Goal: Task Accomplishment & Management: Manage account settings

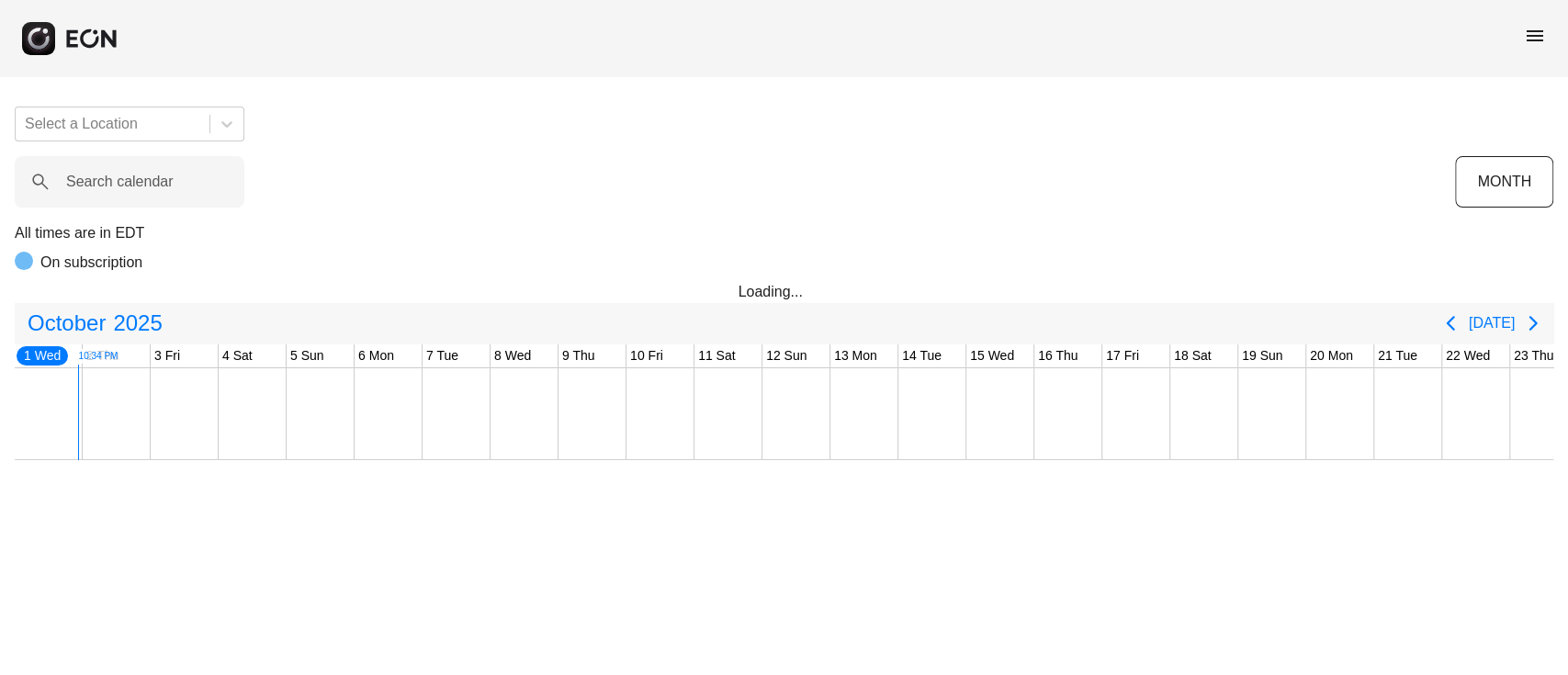
click at [897, 264] on div "On subscription" at bounding box center [783, 266] width 1538 height 30
click at [147, 170] on label "Search calendar" at bounding box center [120, 181] width 108 height 22
click at [147, 170] on calendar "Search calendar" at bounding box center [129, 181] width 229 height 51
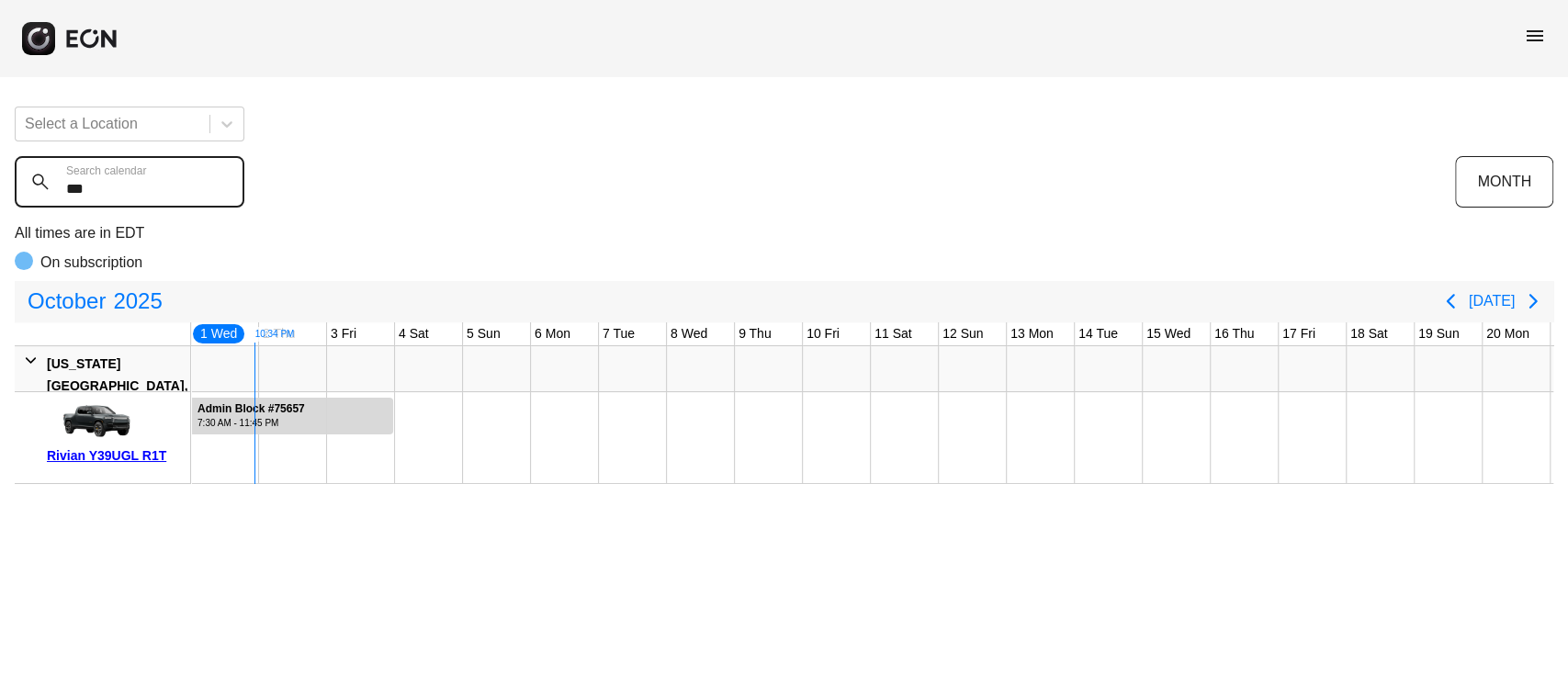
type calendar "***"
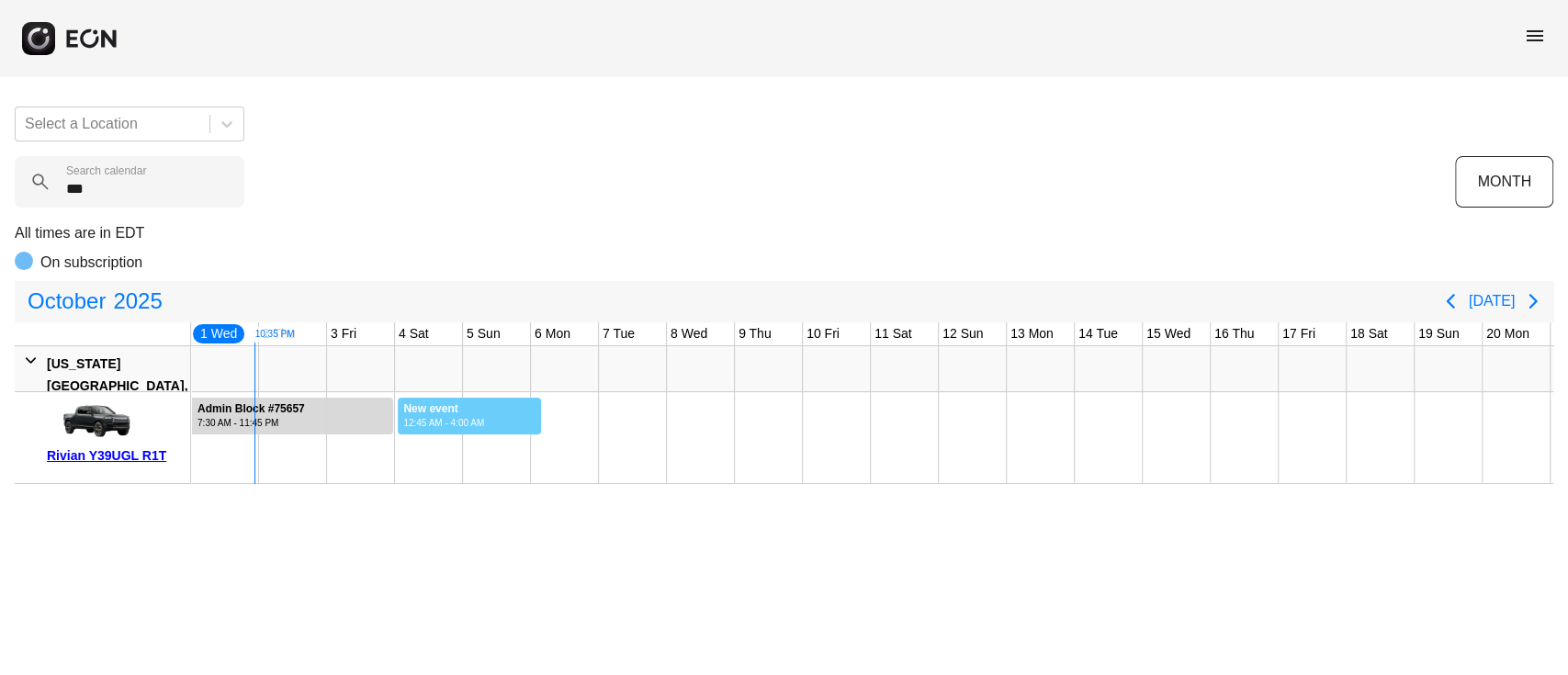
drag, startPoint x: 397, startPoint y: 417, endPoint x: 541, endPoint y: 410, distance: 144.2
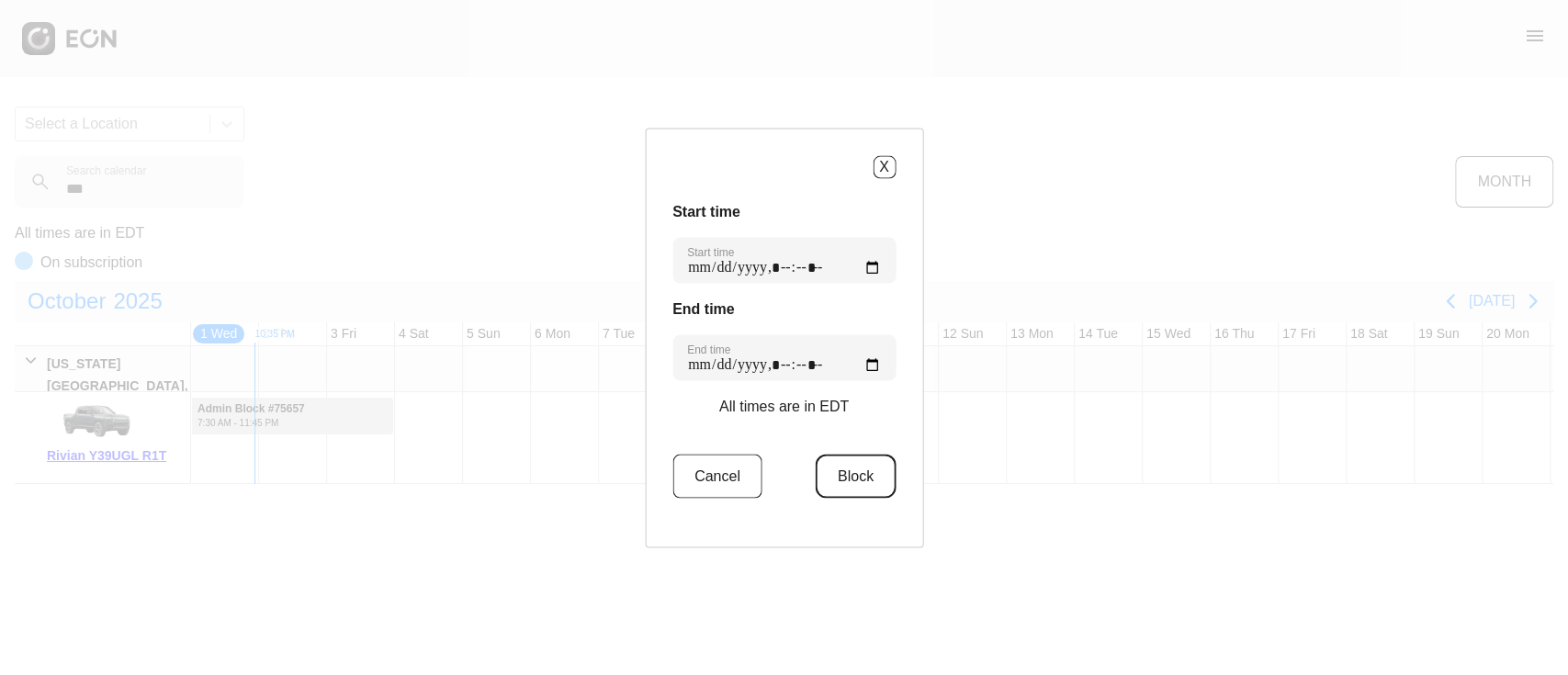
click at [844, 488] on button "Block" at bounding box center [855, 476] width 80 height 44
